Goal: Task Accomplishment & Management: Manage account settings

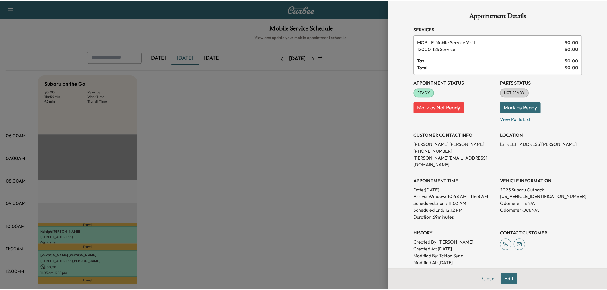
scroll to position [32, 0]
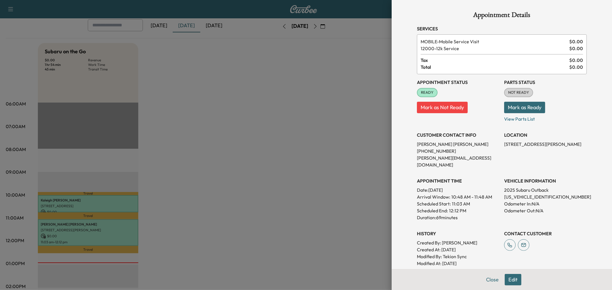
click at [288, 194] on div at bounding box center [306, 145] width 612 height 290
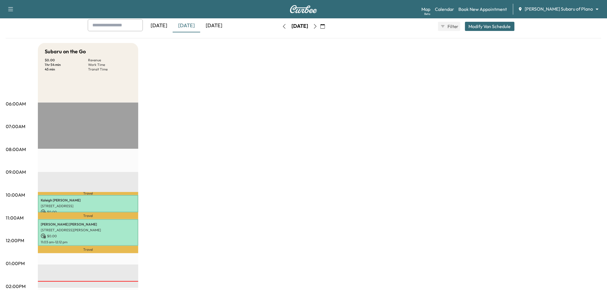
click at [216, 26] on div "[DATE]" at bounding box center [214, 25] width 28 height 13
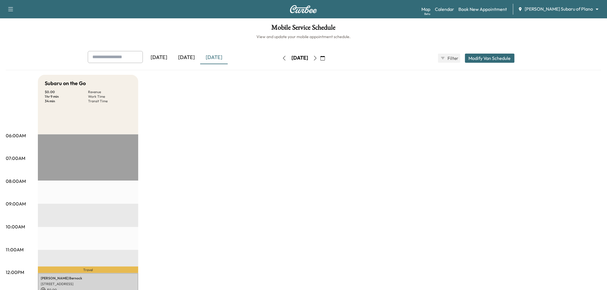
scroll to position [127, 0]
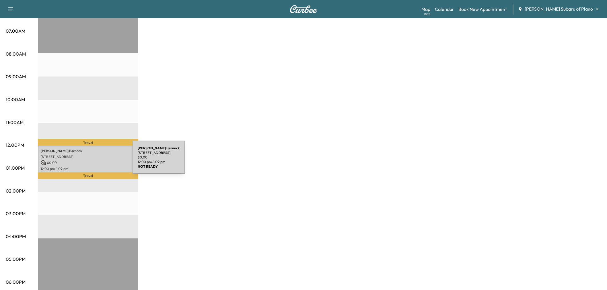
click at [90, 161] on p "$ 0.00" at bounding box center [88, 162] width 95 height 5
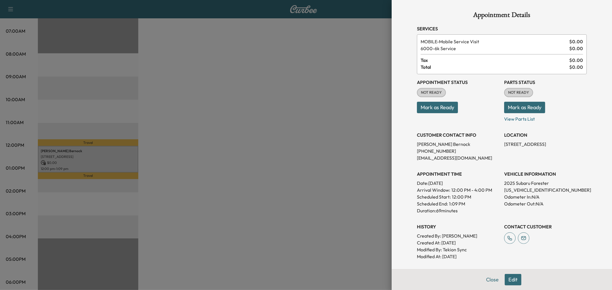
click at [196, 159] on div at bounding box center [306, 145] width 612 height 290
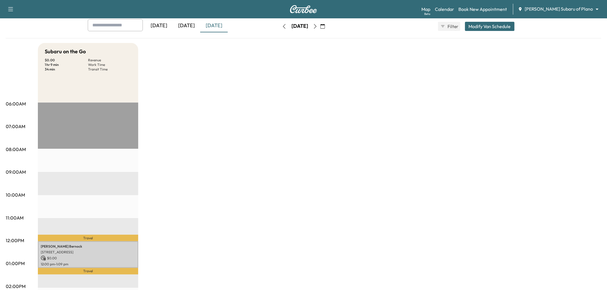
scroll to position [0, 0]
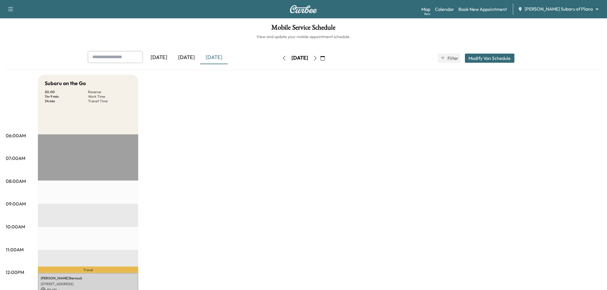
click at [479, 54] on button "Modify Van Schedule" at bounding box center [490, 58] width 50 height 9
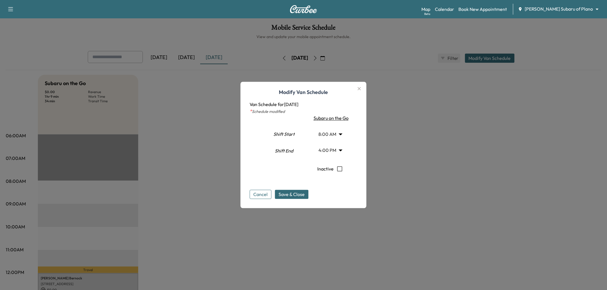
click at [414, 104] on div at bounding box center [303, 145] width 607 height 290
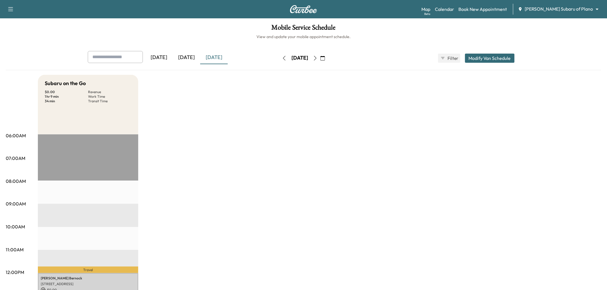
click at [490, 54] on button "Modify Van Schedule" at bounding box center [490, 58] width 50 height 9
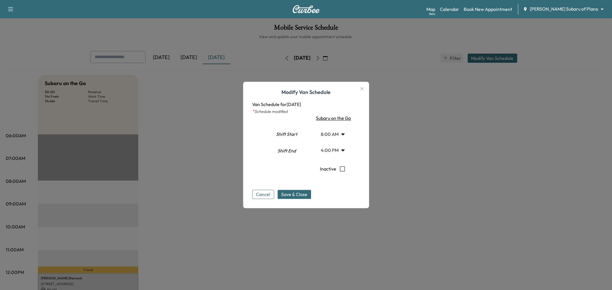
click at [329, 133] on body "Support Log Out Map Beta Calendar Book New Appointment [PERSON_NAME] Subaru of …" at bounding box center [306, 145] width 612 height 290
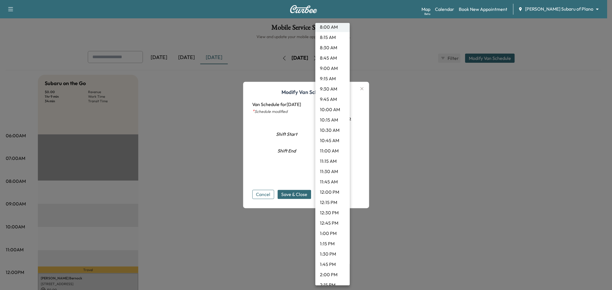
scroll to position [376, 0]
click at [326, 222] on li "1:30 PM" at bounding box center [332, 222] width 34 height 10
type input "****"
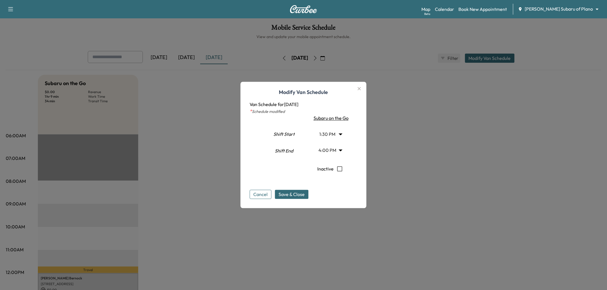
click at [334, 148] on body "Support Log Out Map Beta Calendar Book New Appointment [PERSON_NAME] Subaru of …" at bounding box center [303, 145] width 607 height 290
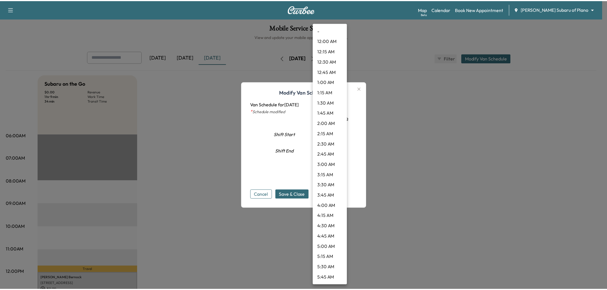
scroll to position [547, 0]
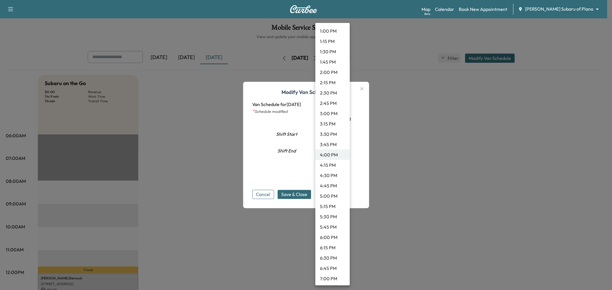
click at [334, 174] on li "4:30 PM" at bounding box center [332, 176] width 34 height 10
type input "****"
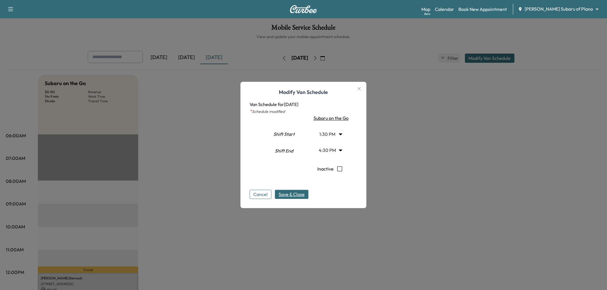
click at [300, 193] on span "Save & Close" at bounding box center [292, 194] width 26 height 7
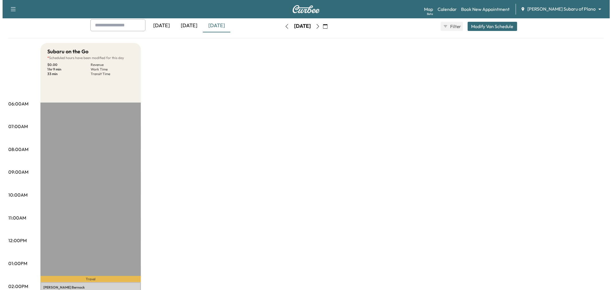
scroll to position [0, 0]
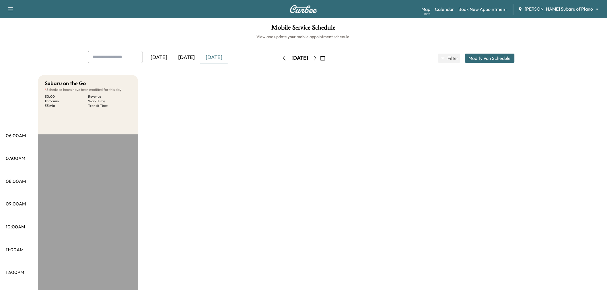
click at [488, 55] on button "Modify Van Schedule" at bounding box center [490, 58] width 50 height 9
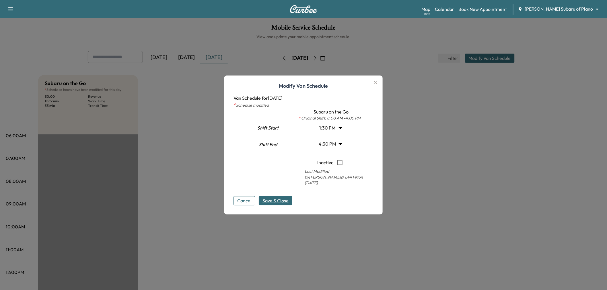
click at [330, 126] on body "Support Log Out Map Beta Calendar Book New Appointment [PERSON_NAME] Subaru of …" at bounding box center [303, 145] width 607 height 290
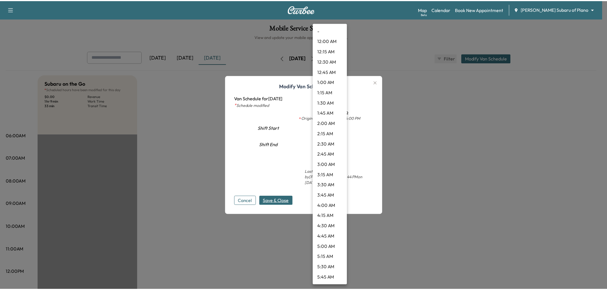
scroll to position [444, 0]
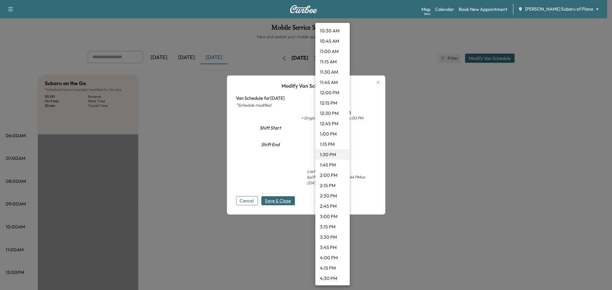
click at [331, 135] on li "1:00 PM" at bounding box center [332, 134] width 34 height 10
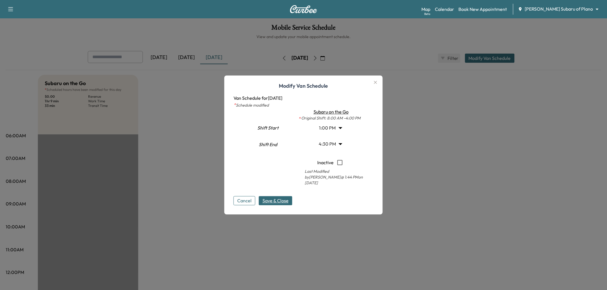
click at [283, 197] on button "Save & Close" at bounding box center [276, 201] width 34 height 9
click at [483, 176] on div at bounding box center [303, 145] width 607 height 290
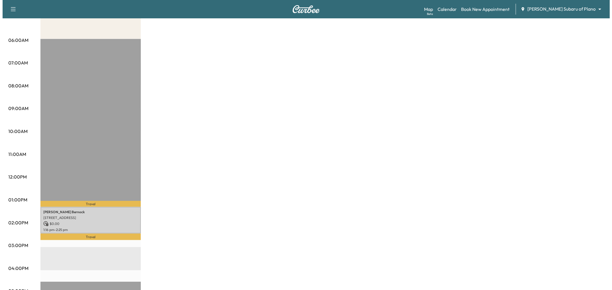
scroll to position [0, 0]
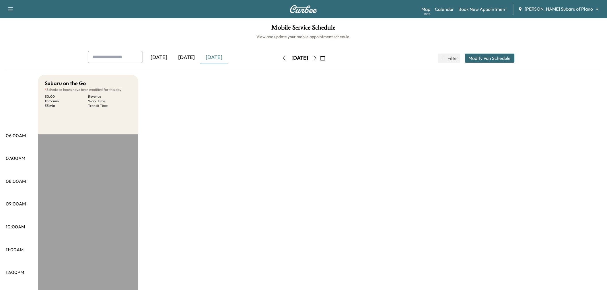
click at [480, 59] on button "Modify Van Schedule" at bounding box center [490, 58] width 50 height 9
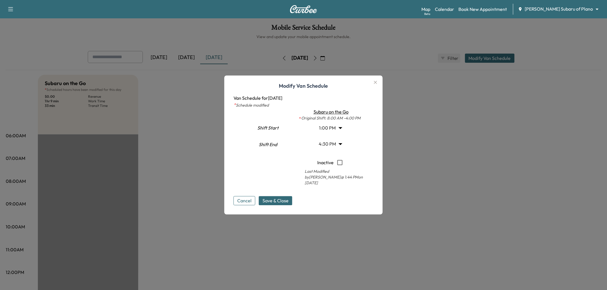
click at [329, 130] on body "Support Log Out Map Beta Calendar Book New Appointment [PERSON_NAME] Subaru of …" at bounding box center [303, 145] width 607 height 290
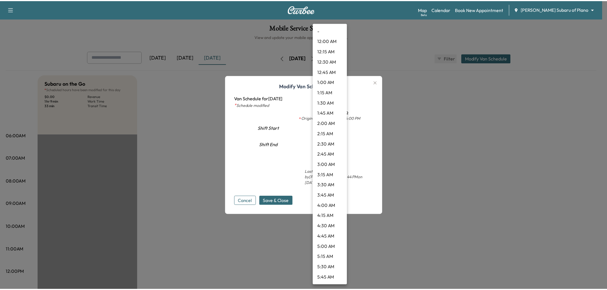
scroll to position [423, 0]
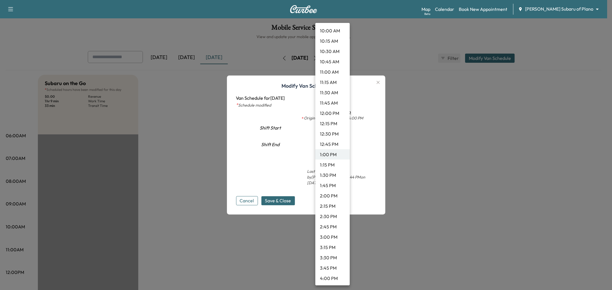
click at [331, 144] on li "12:45 PM" at bounding box center [332, 144] width 34 height 10
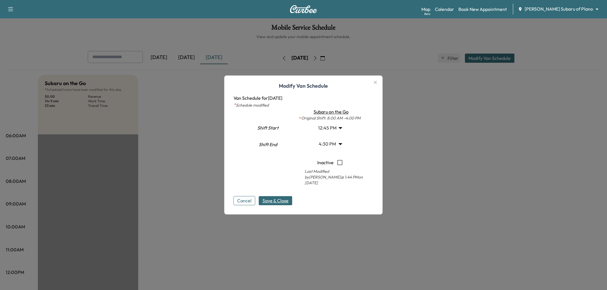
click at [277, 205] on button "Save & Close" at bounding box center [276, 201] width 34 height 9
click at [472, 196] on div at bounding box center [303, 145] width 607 height 290
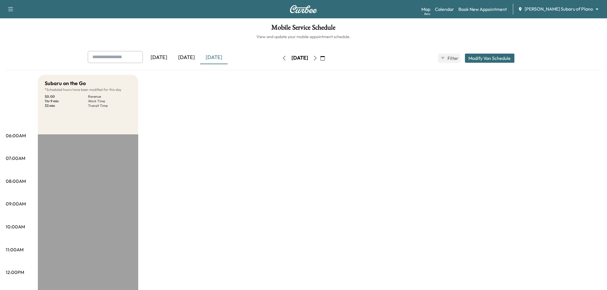
click at [271, 189] on div "Subaru on the Go * Scheduled hours have been modified for this day $ 0.00 Reven…" at bounding box center [320, 290] width 564 height 431
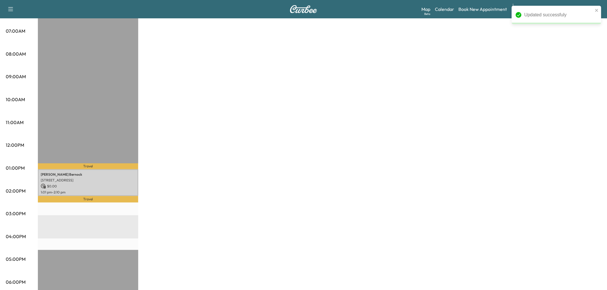
click at [236, 185] on div "Subaru on the Go * Scheduled hours have been modified for this day $ 0.00 Reven…" at bounding box center [320, 162] width 564 height 431
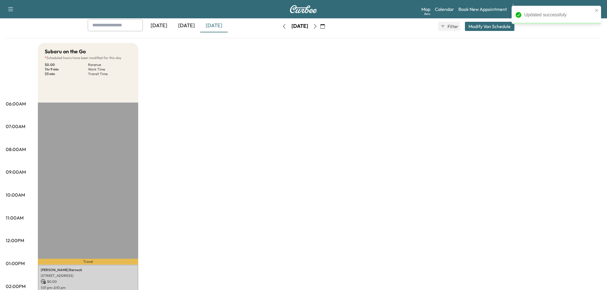
click at [318, 27] on icon "button" at bounding box center [315, 26] width 5 height 5
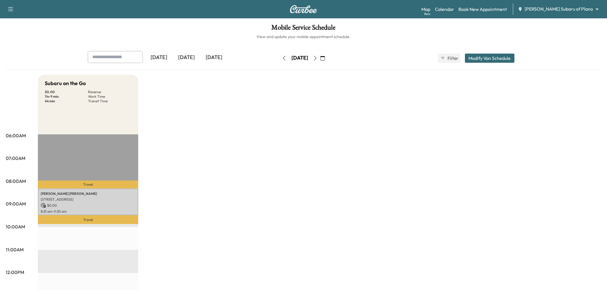
click at [283, 57] on icon "button" at bounding box center [284, 58] width 3 height 5
type input "*****"
type input "****"
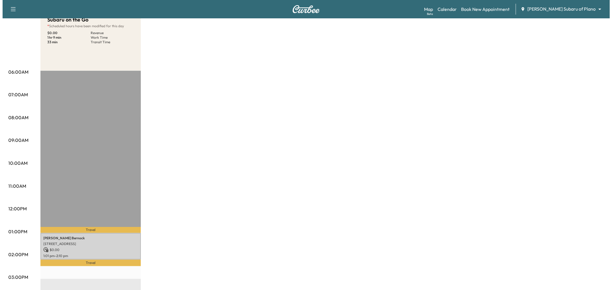
scroll to position [32, 0]
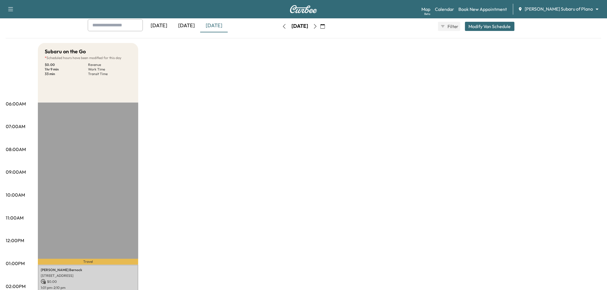
click at [487, 24] on button "Modify Van Schedule" at bounding box center [490, 26] width 50 height 9
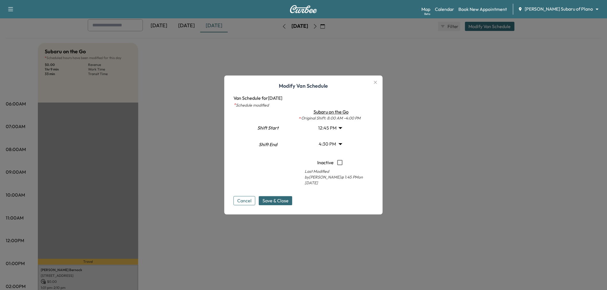
click at [340, 130] on body "Support Log Out Map Beta Calendar Book New Appointment [PERSON_NAME] Subaru of …" at bounding box center [303, 113] width 607 height 290
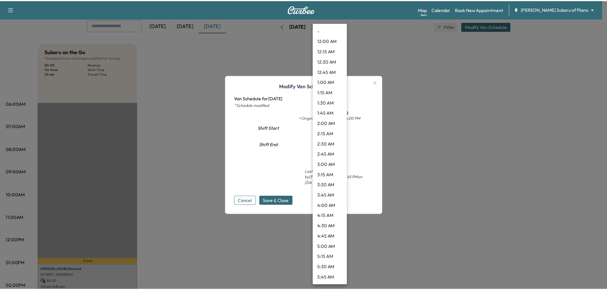
scroll to position [413, 0]
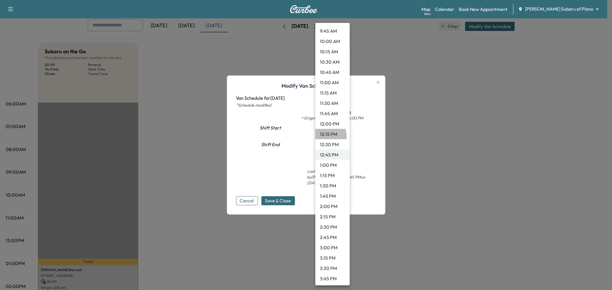
click at [327, 136] on li "12:15 PM" at bounding box center [332, 134] width 34 height 10
type input "*****"
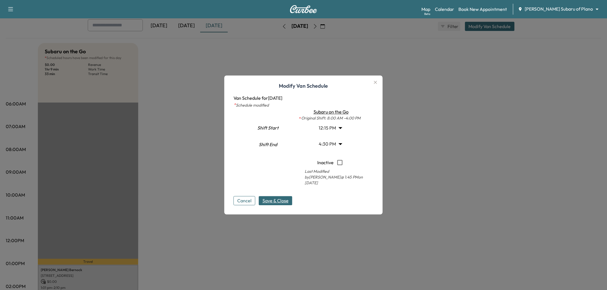
click at [280, 199] on span "Save & Close" at bounding box center [276, 201] width 26 height 7
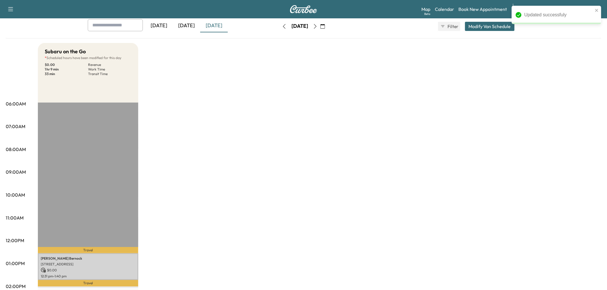
click at [315, 154] on div "Subaru on the Go * Scheduled hours have been modified for this day $ 0.00 Reven…" at bounding box center [320, 258] width 564 height 431
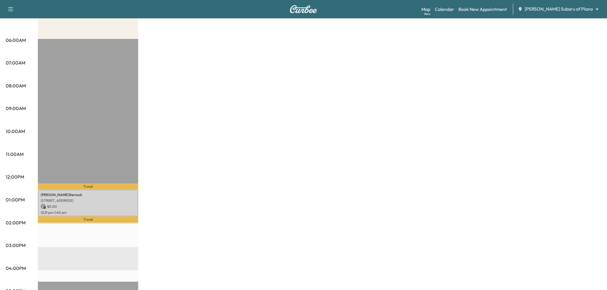
scroll to position [32, 0]
